Goal: Information Seeking & Learning: Learn about a topic

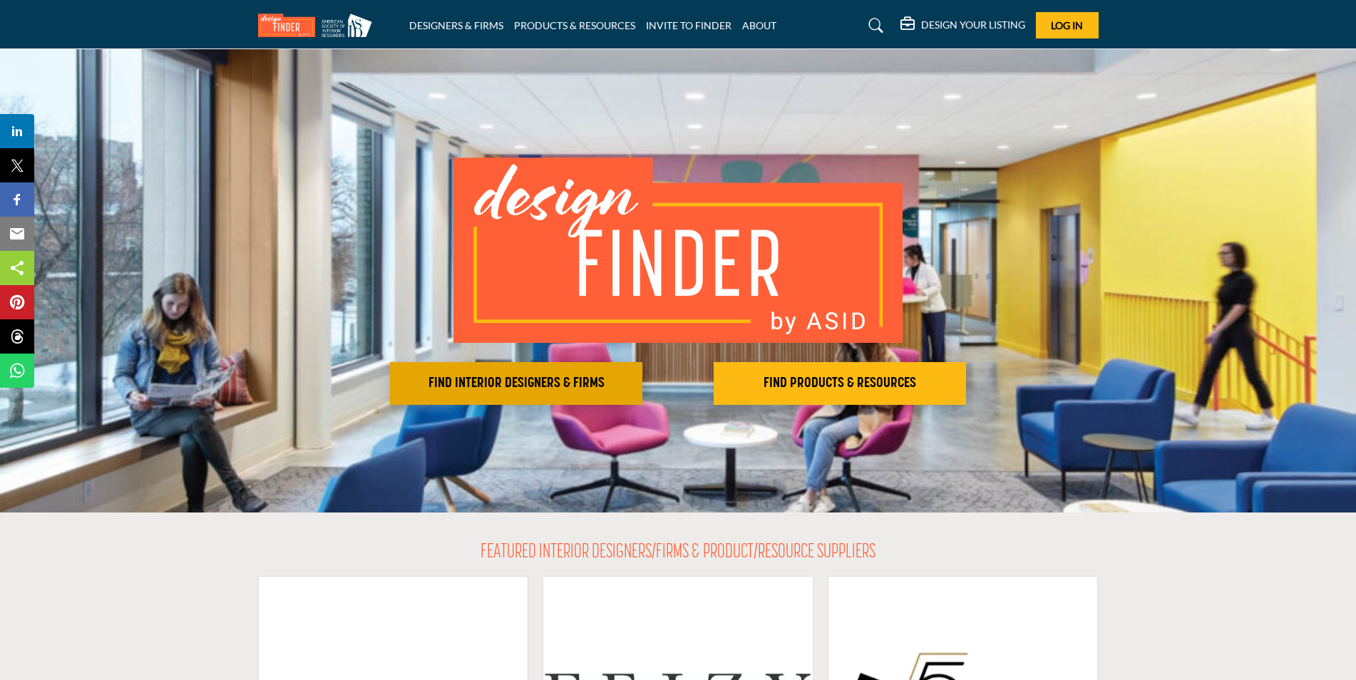
click at [589, 389] on h2 "FIND INTERIOR DESIGNERS & FIRMS" at bounding box center [516, 383] width 244 height 17
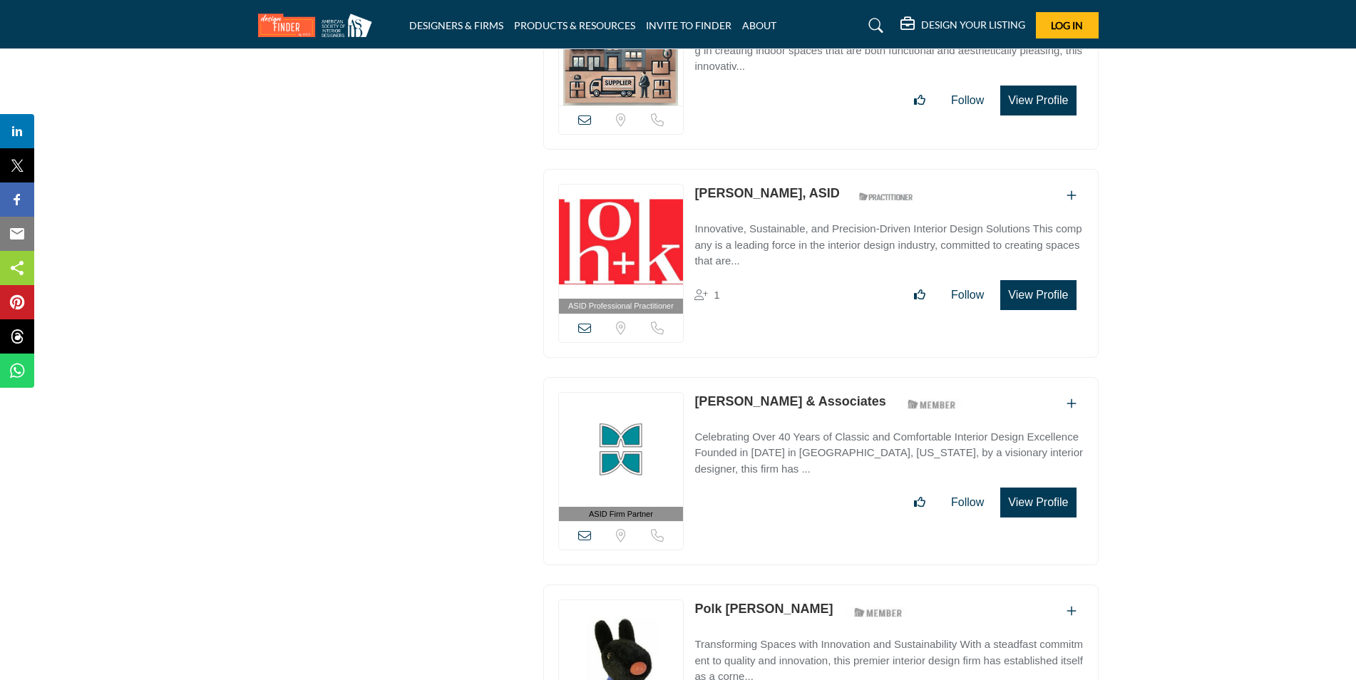
scroll to position [45048, 0]
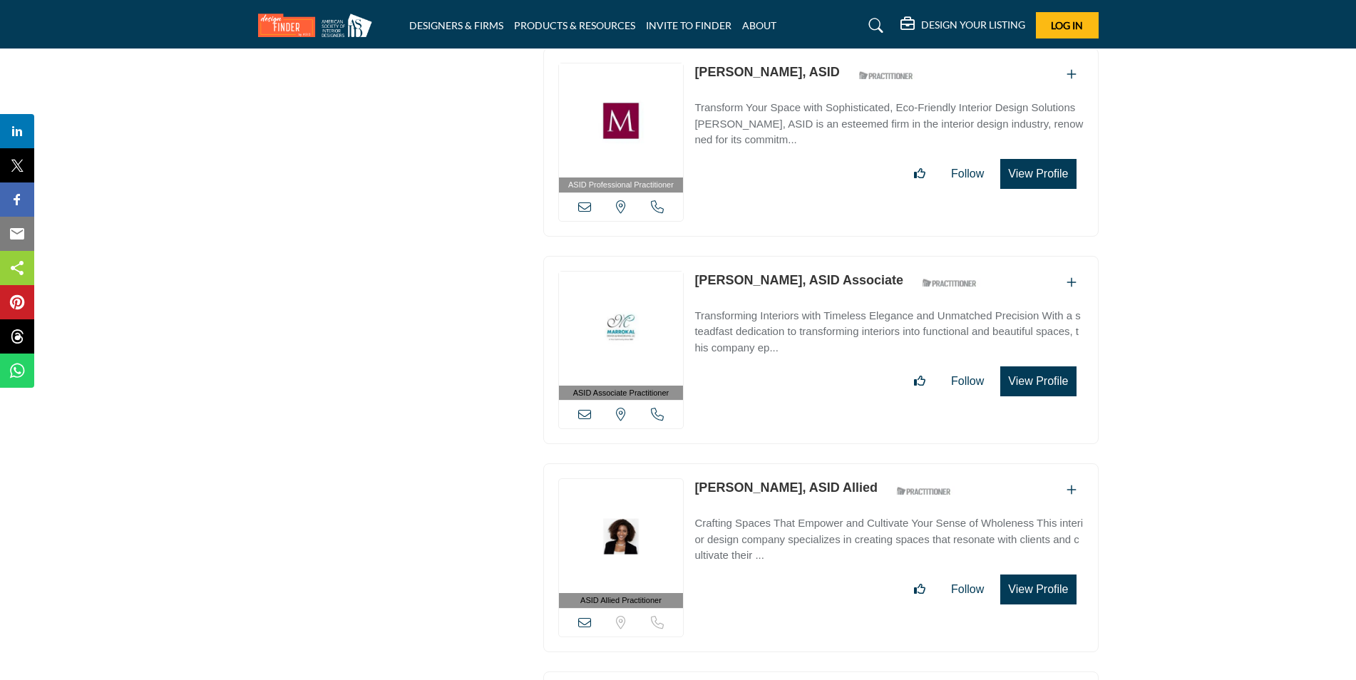
scroll to position [51249, 0]
